Goal: Book appointment/travel/reservation

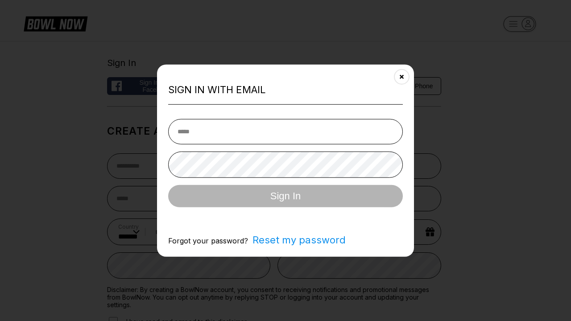
select select "**"
type input "**********"
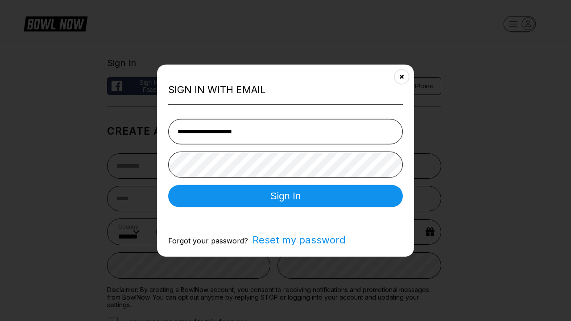
click at [285, 197] on button "Sign In" at bounding box center [285, 196] width 235 height 22
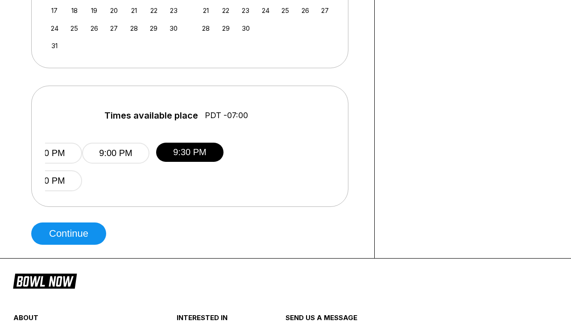
click at [71, 234] on button "Continue" at bounding box center [68, 233] width 75 height 22
